Goal: Transaction & Acquisition: Book appointment/travel/reservation

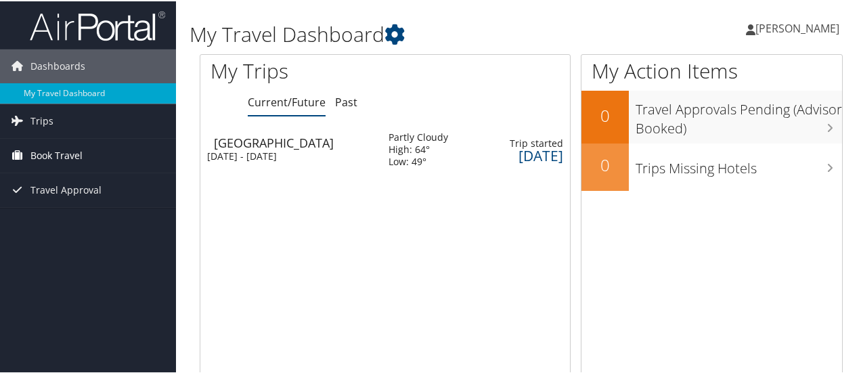
click at [113, 147] on link "Book Travel" at bounding box center [88, 154] width 176 height 34
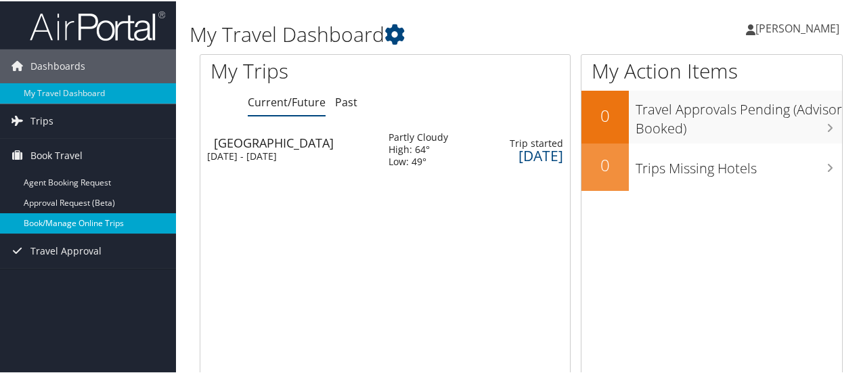
click at [106, 229] on link "Book/Manage Online Trips" at bounding box center [88, 222] width 176 height 20
